Goal: Navigation & Orientation: Find specific page/section

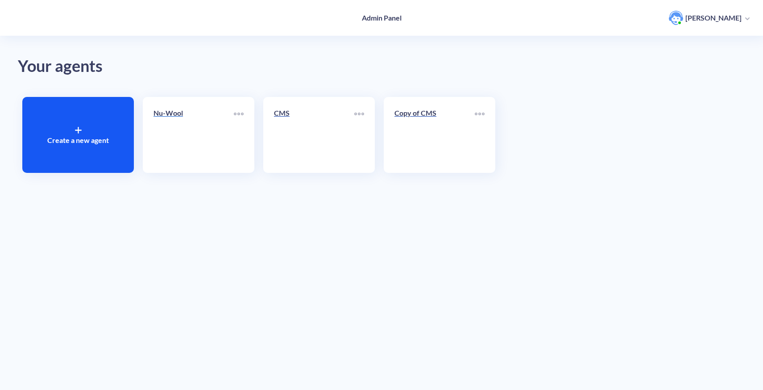
click at [197, 128] on link "Nu-Wool" at bounding box center [194, 135] width 80 height 54
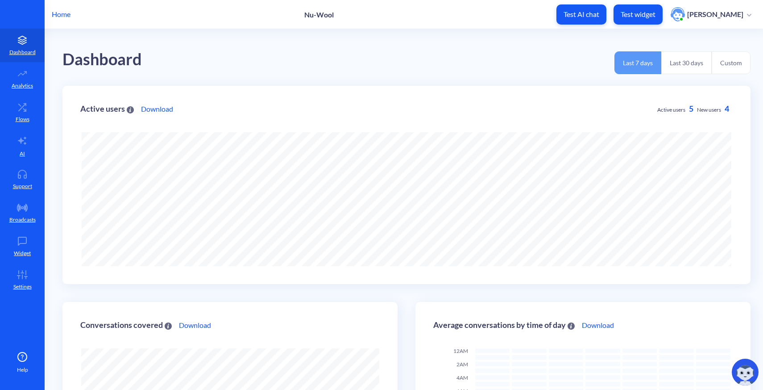
scroll to position [390, 763]
click at [25, 178] on icon at bounding box center [22, 176] width 8 height 3
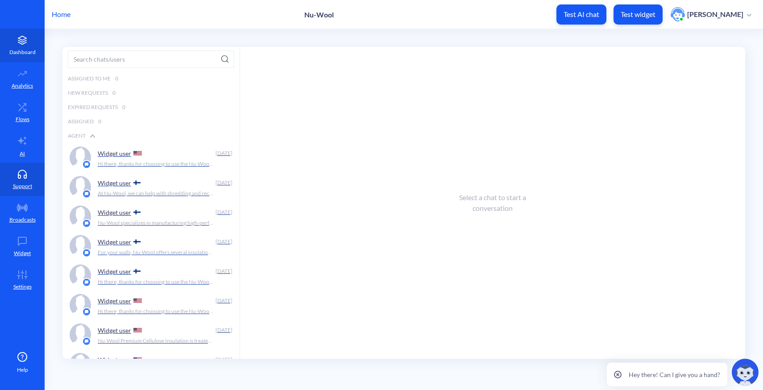
click at [26, 40] on icon at bounding box center [22, 41] width 8 height 2
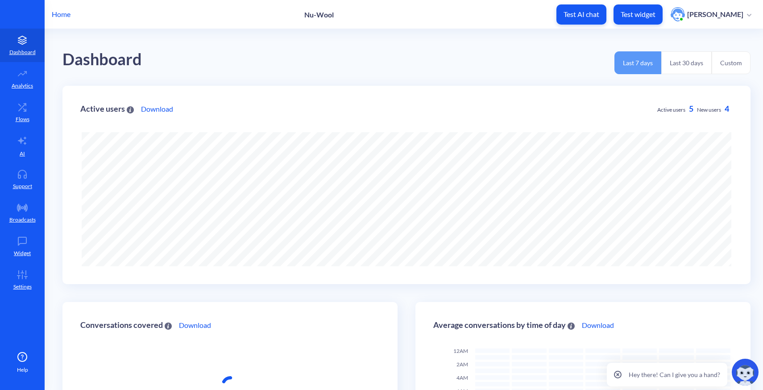
scroll to position [390, 763]
click at [66, 16] on p "Home" at bounding box center [61, 14] width 19 height 11
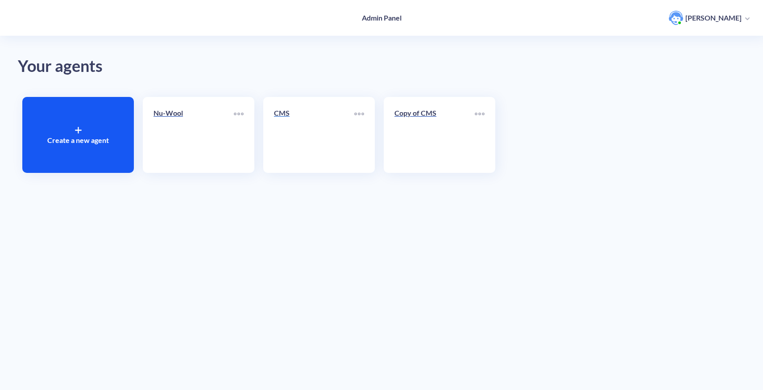
click at [321, 127] on link "CMS" at bounding box center [314, 135] width 80 height 54
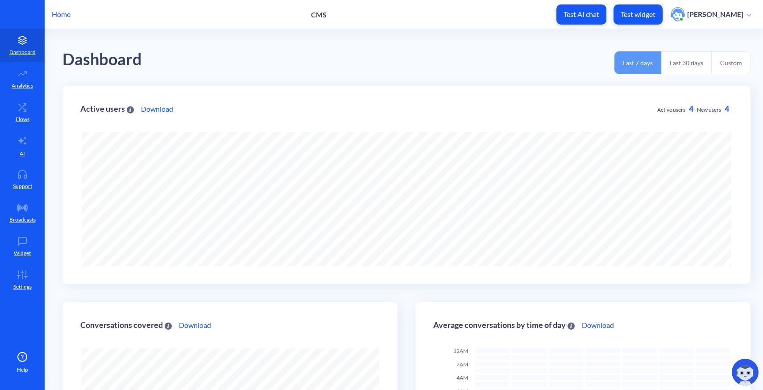
scroll to position [390, 763]
click at [20, 178] on link "Support" at bounding box center [22, 178] width 45 height 33
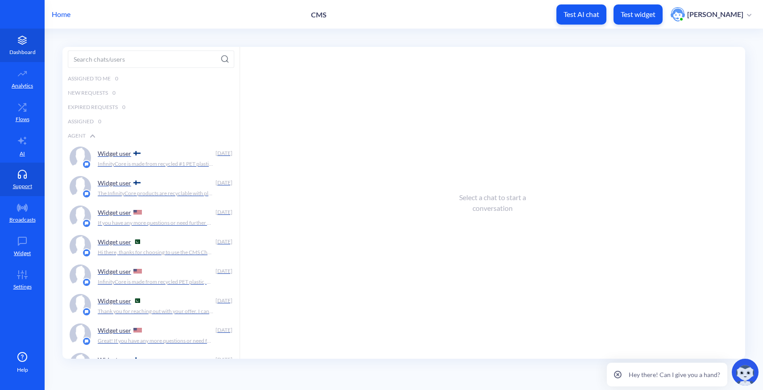
click at [23, 43] on icon at bounding box center [22, 40] width 18 height 9
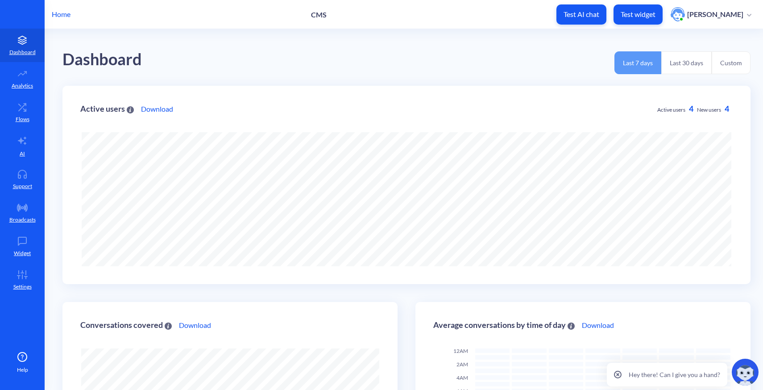
click at [66, 17] on p "Home" at bounding box center [61, 14] width 19 height 11
